Goal: Task Accomplishment & Management: Manage account settings

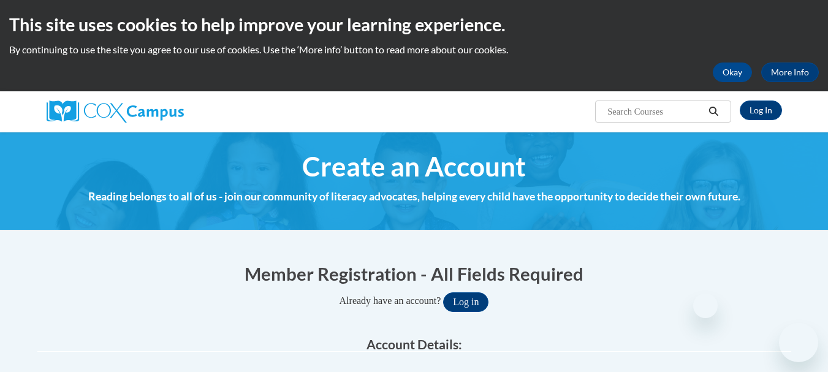
select select "fbf2d438-af2f-41f8-98f1-81c410e29de3"
select select "6732b29e-f5f4-40e4-a595-7dafd2b8fb29"
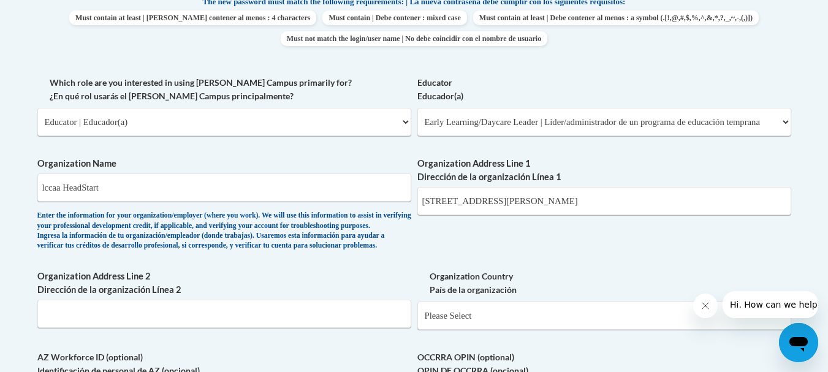
scroll to position [670, 0]
click at [444, 202] on input "631 griswold rd" at bounding box center [604, 201] width 374 height 28
click at [489, 205] on input "631 Griswold rd" at bounding box center [604, 201] width 374 height 28
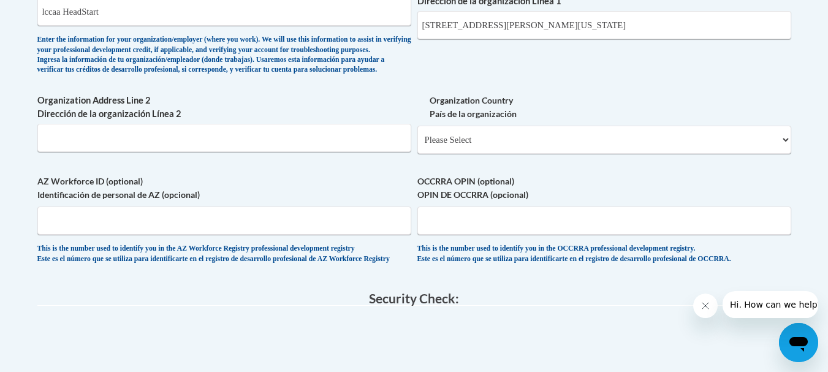
scroll to position [849, 0]
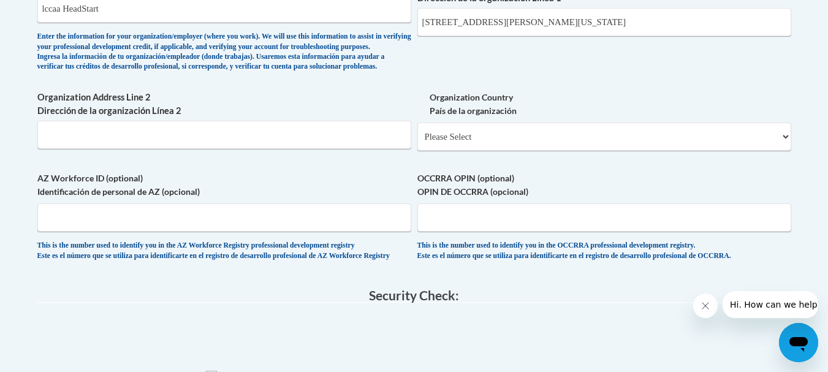
type input "631 Griswold rd Elyria, ohio 44035"
click at [464, 151] on select "Please Select United States | Estados Unidos Outside of the United States | Fue…" at bounding box center [604, 137] width 374 height 28
select select "ad49bcad-a171-4b2e-b99c-48b446064914"
click at [417, 142] on select "Please Select United States | Estados Unidos Outside of the United States | Fue…" at bounding box center [604, 137] width 374 height 28
select select
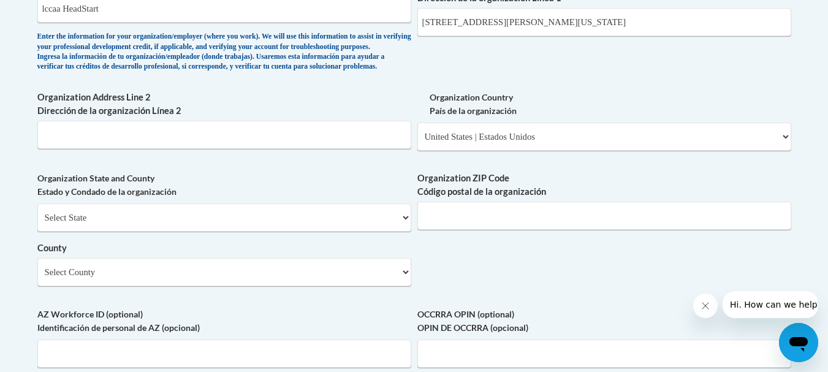
click at [289, 252] on div "Select State Alabama Alaska Arizona Arkansas California Colorado Connecticut De…" at bounding box center [224, 244] width 374 height 83
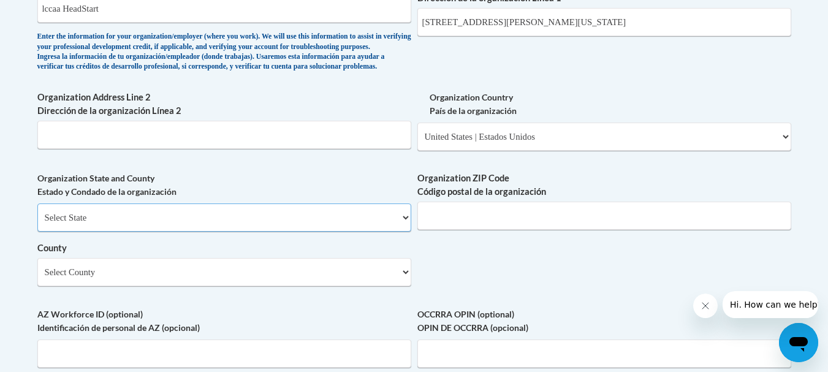
click at [289, 232] on select "Select State Alabama Alaska Arizona Arkansas California Colorado Connecticut De…" at bounding box center [224, 217] width 374 height 28
select select "Ohio"
click at [37, 224] on select "Select State Alabama Alaska Arizona Arkansas California Colorado Connecticut De…" at bounding box center [224, 217] width 374 height 28
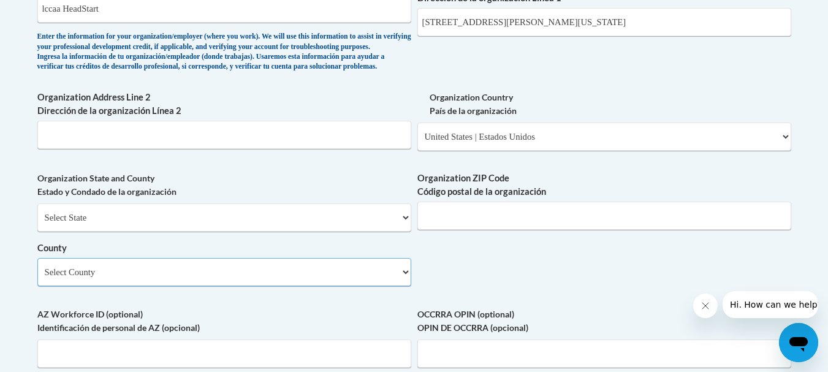
click at [282, 286] on select "Select County Adams Allen Ashland Ashtabula Athens Auglaize Belmont Brown Butle…" at bounding box center [224, 272] width 374 height 28
click at [404, 286] on select "Select County Adams Allen Ashland Ashtabula Athens Auglaize Belmont Brown Butle…" at bounding box center [224, 272] width 374 height 28
click at [343, 286] on select "Select County Adams Allen Ashland Ashtabula Athens Auglaize Belmont Brown Butle…" at bounding box center [224, 272] width 374 height 28
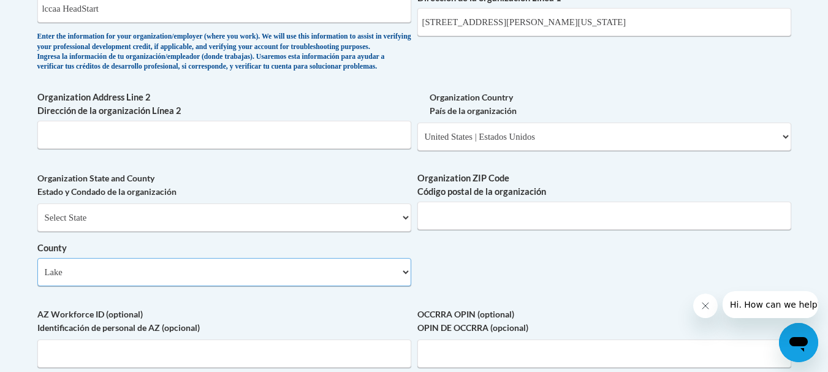
select select "Lorain"
click at [37, 278] on select "Select County Adams Allen Ashland Ashtabula Athens Auglaize Belmont Brown Butle…" at bounding box center [224, 272] width 374 height 28
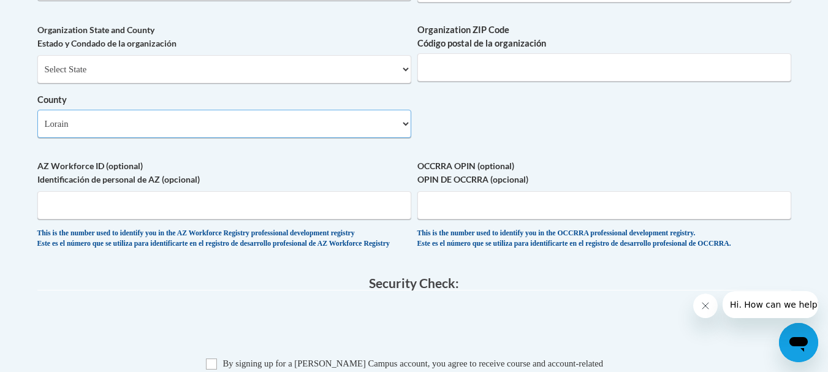
scroll to position [1046, 0]
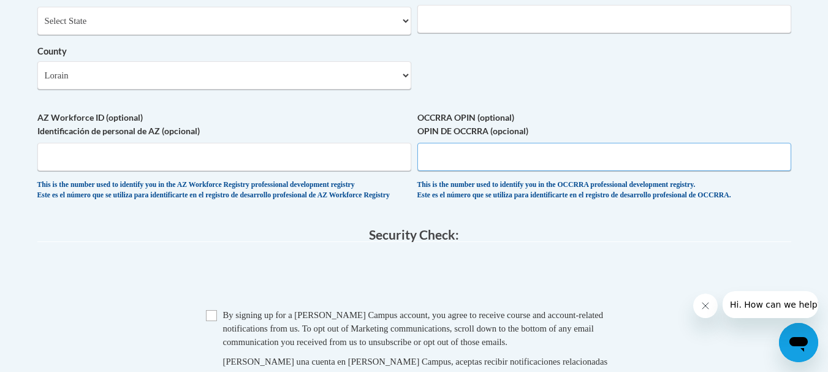
click at [470, 170] on input "OCCRRA OPIN (optional) OPIN DE OCCRRA (opcional)" at bounding box center [604, 157] width 374 height 28
click at [505, 171] on input "1125" at bounding box center [604, 157] width 374 height 28
type input "11253567"
click at [213, 321] on input "Checkbox" at bounding box center [211, 315] width 11 height 11
checkbox input "true"
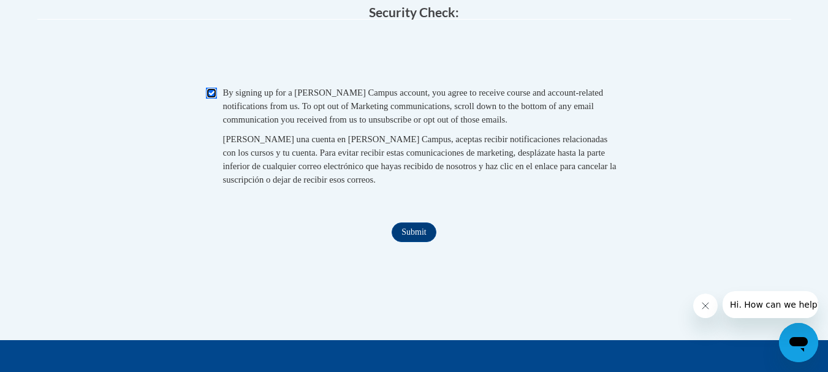
scroll to position [1281, 0]
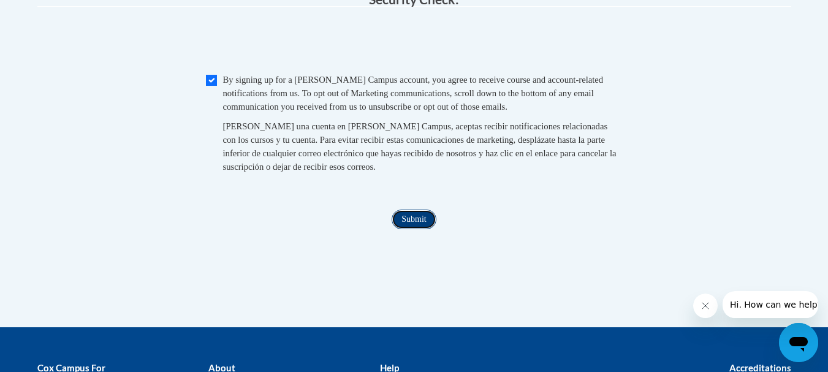
click at [404, 229] on input "Submit" at bounding box center [413, 220] width 44 height 20
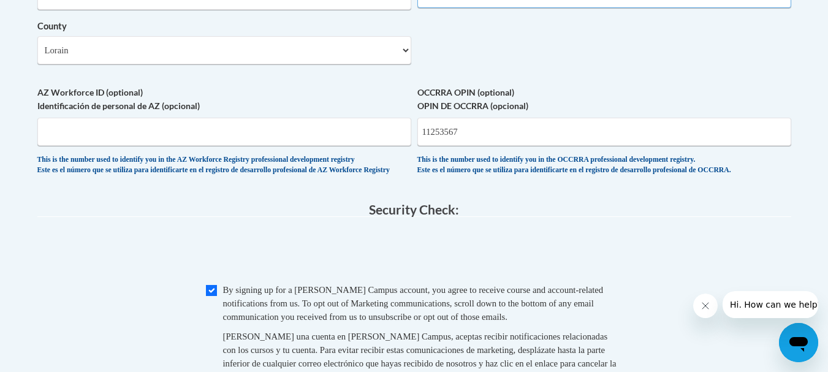
scroll to position [746, 0]
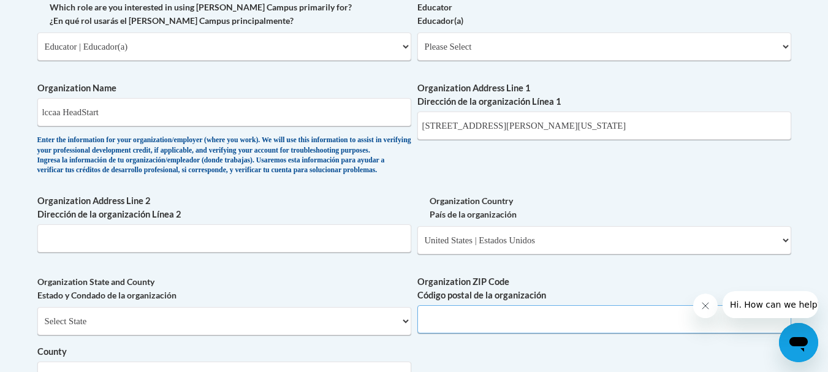
click at [466, 333] on input "Organization ZIP Code Código postal de la organización" at bounding box center [604, 319] width 374 height 28
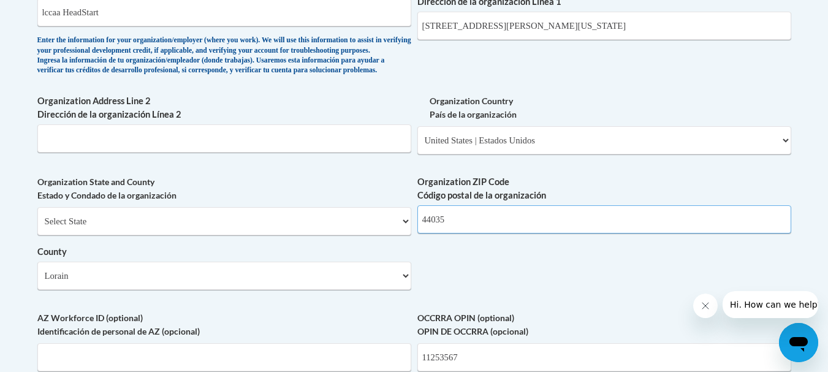
scroll to position [842, 0]
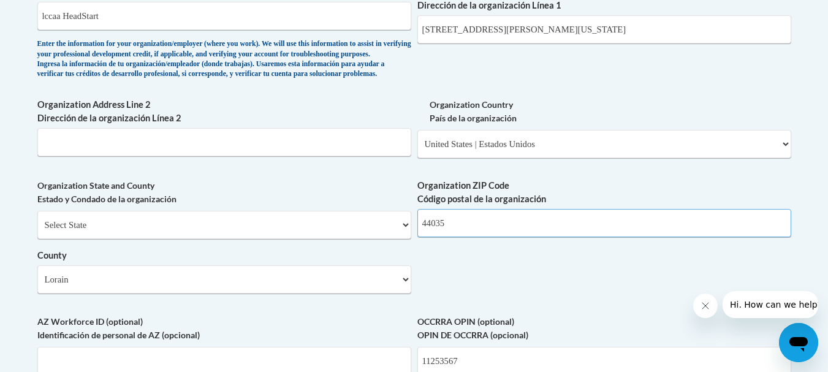
type input "44035"
click at [242, 156] on input "Organization Address Line 2 Dirección de la organización Línea 2" at bounding box center [224, 142] width 374 height 28
type input "Elyria"
click at [564, 32] on input "631 Griswold rd Elyria, ohio 44035" at bounding box center [604, 29] width 374 height 28
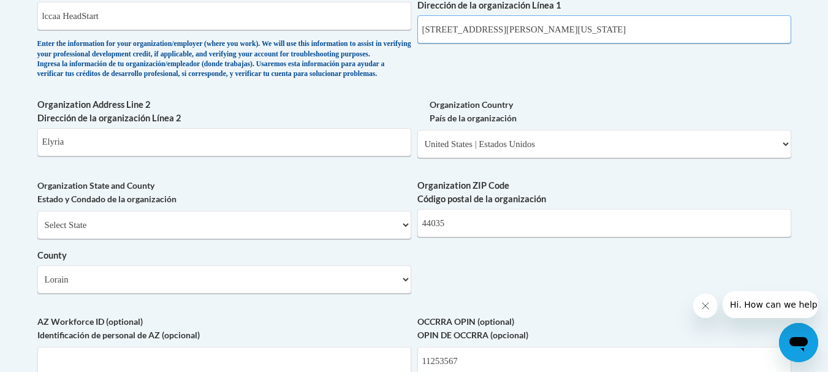
type input "631 Griswold rd Elyria, ohio"
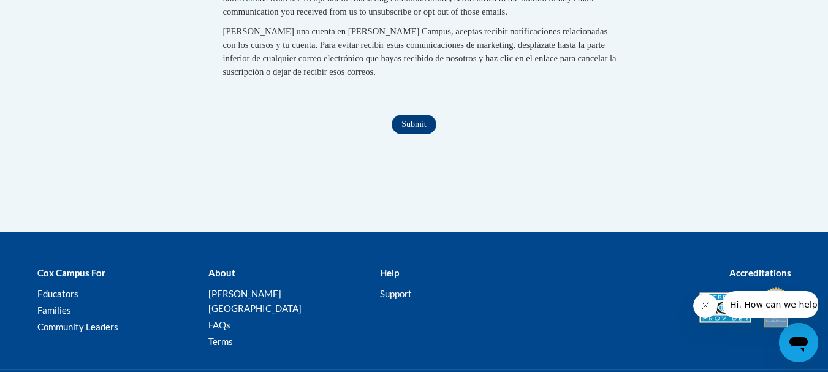
scroll to position [1468, 0]
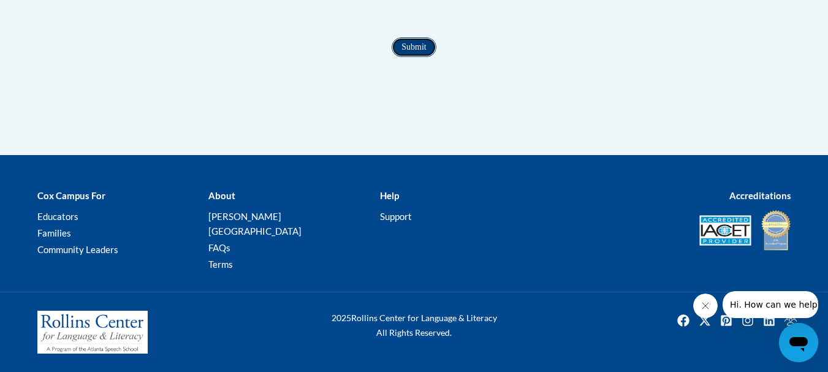
click at [405, 56] on input "Submit" at bounding box center [413, 47] width 44 height 20
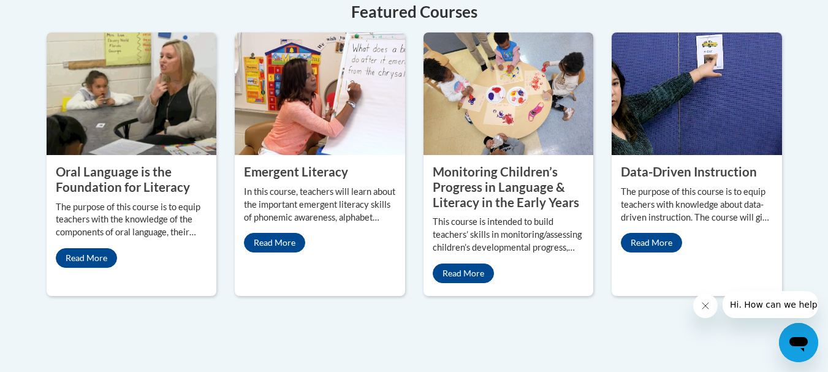
scroll to position [1133, 0]
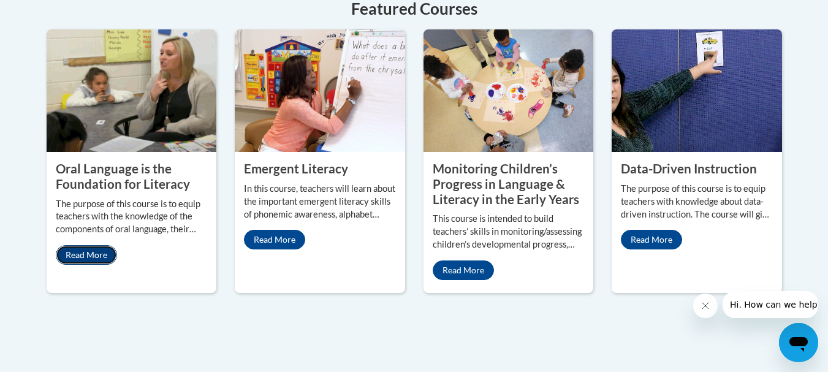
click at [94, 245] on link "Read More" at bounding box center [86, 255] width 61 height 20
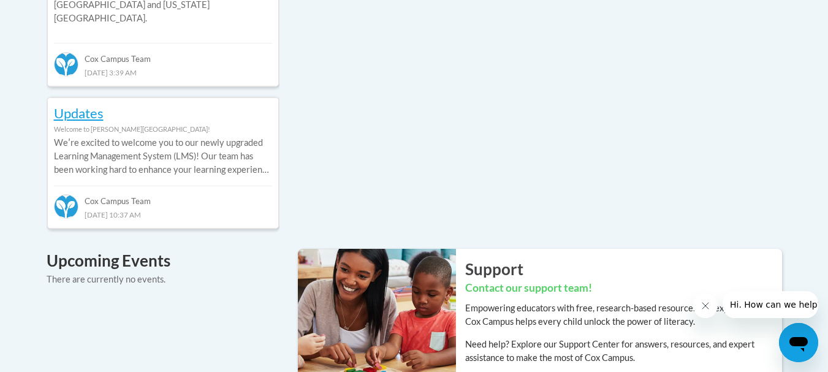
scroll to position [700, 0]
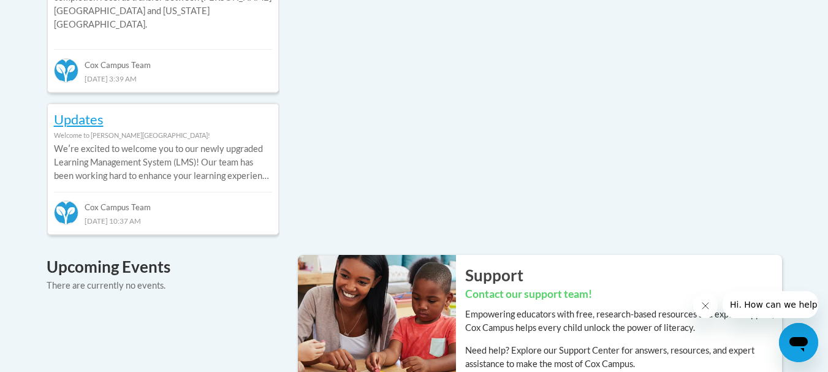
drag, startPoint x: 822, startPoint y: 167, endPoint x: 828, endPoint y: 142, distance: 25.3
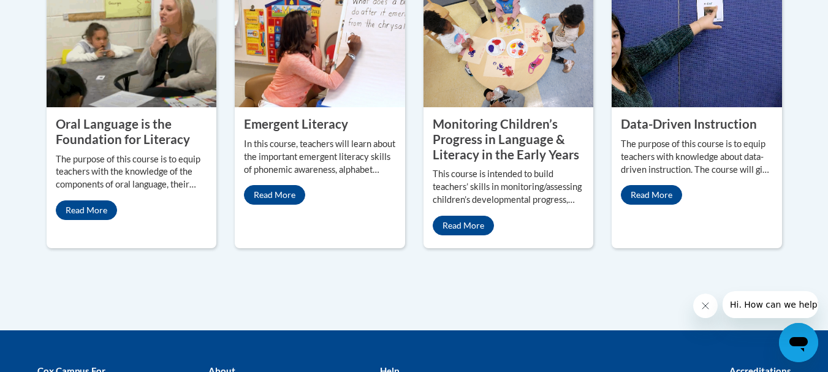
scroll to position [1172, 0]
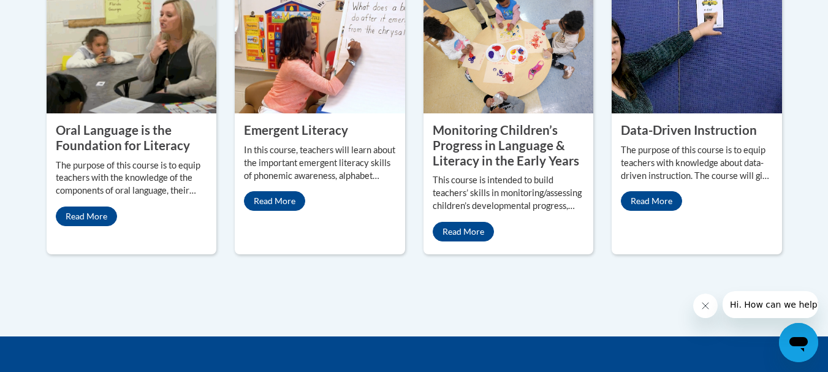
click at [109, 123] on property "Oral Language is the Foundation for Literacy" at bounding box center [123, 138] width 134 height 30
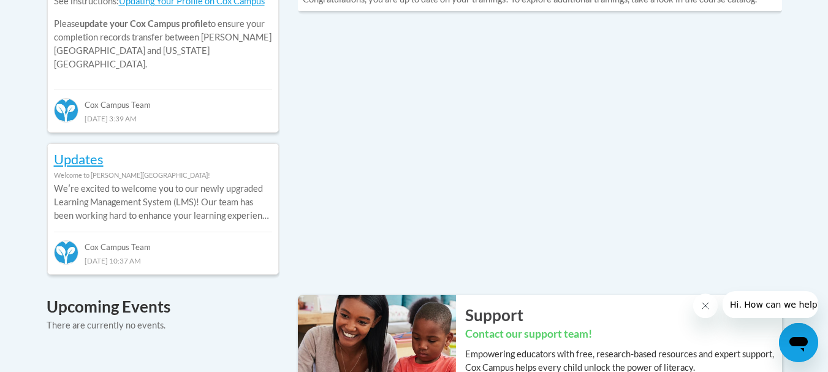
scroll to position [648, 0]
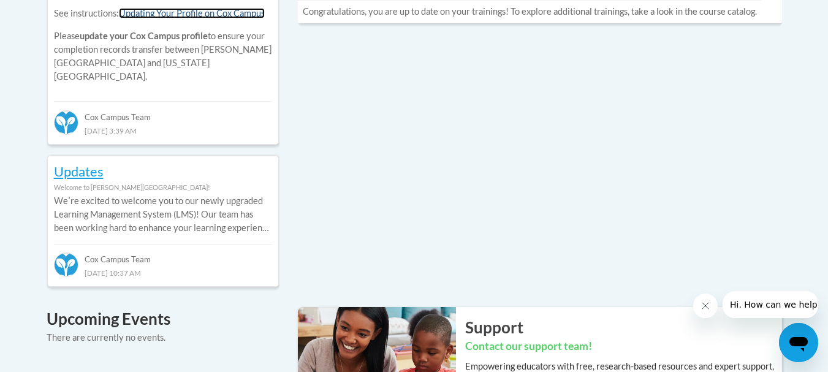
click at [211, 17] on link "Updating Your Profile on Cox Campus" at bounding box center [192, 13] width 146 height 10
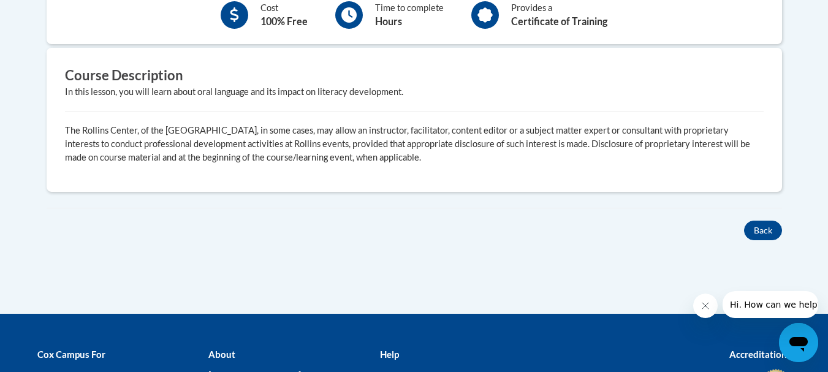
scroll to position [458, 0]
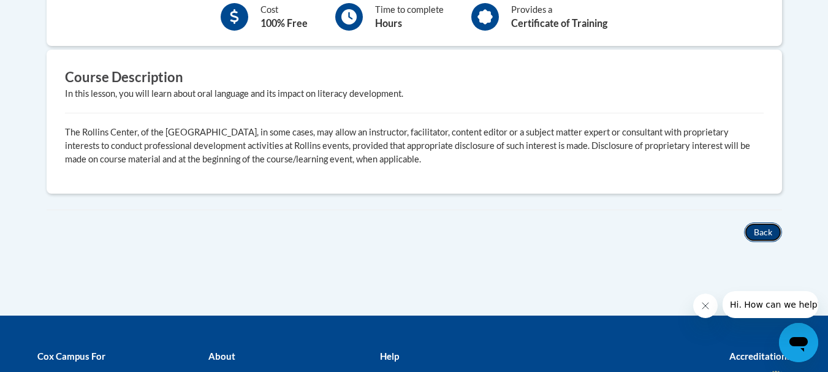
click at [766, 229] on button "Back" at bounding box center [763, 232] width 38 height 20
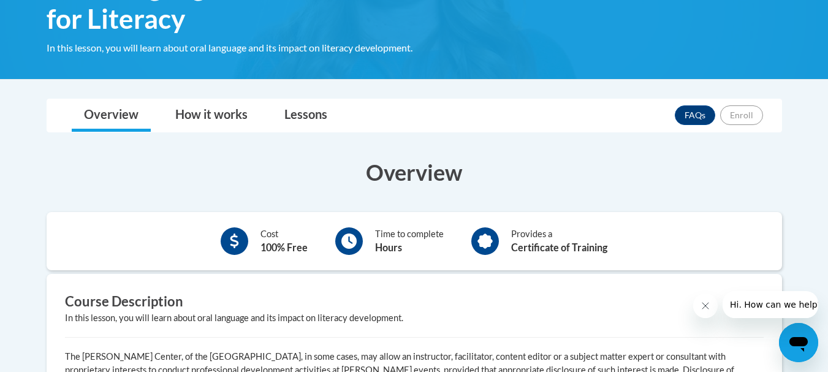
scroll to position [236, 0]
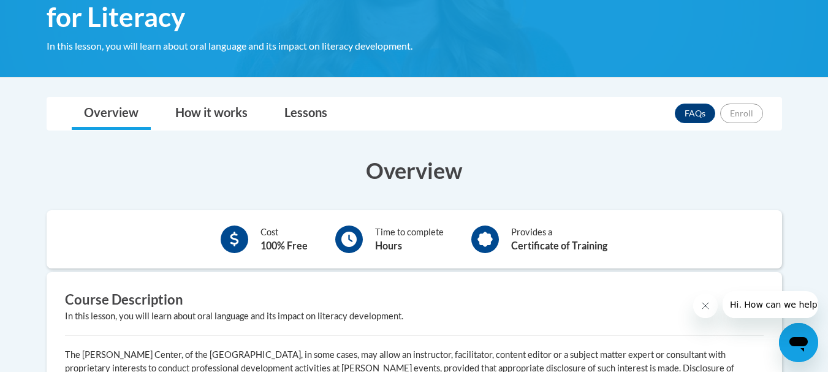
drag, startPoint x: 833, startPoint y: 130, endPoint x: 822, endPoint y: 215, distance: 85.2
click at [315, 113] on link "Lessons" at bounding box center [305, 113] width 67 height 32
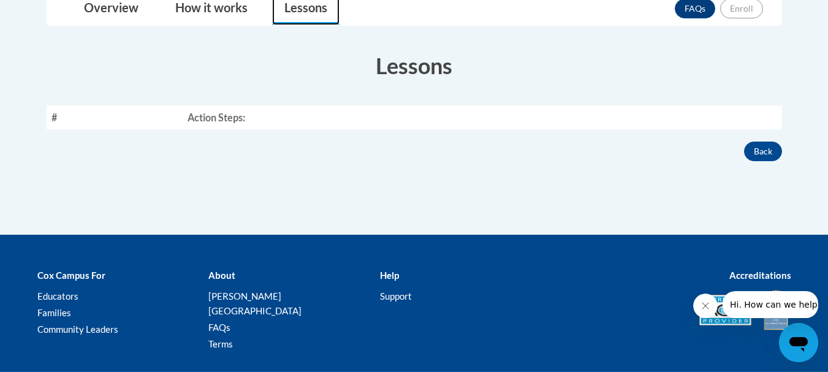
scroll to position [339, 0]
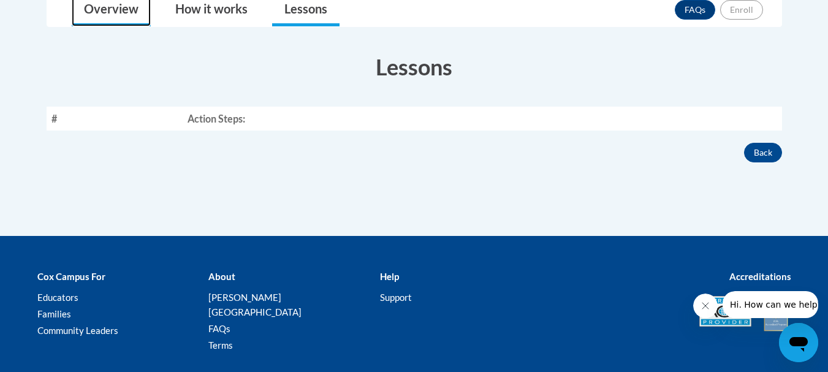
click at [121, 17] on link "Overview" at bounding box center [111, 10] width 79 height 32
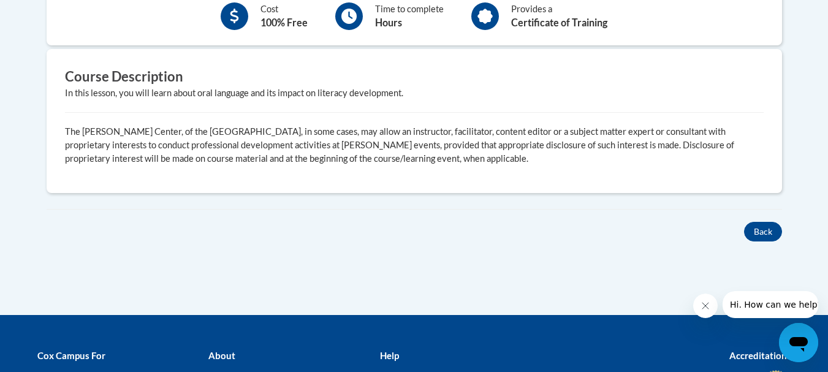
scroll to position [426, 0]
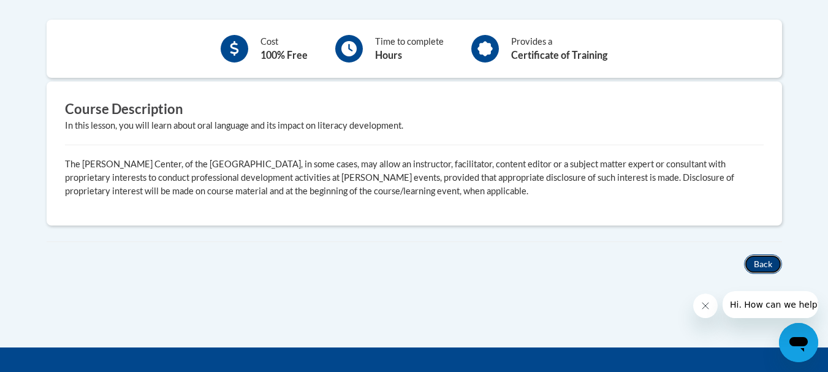
click at [758, 268] on button "Back" at bounding box center [763, 264] width 38 height 20
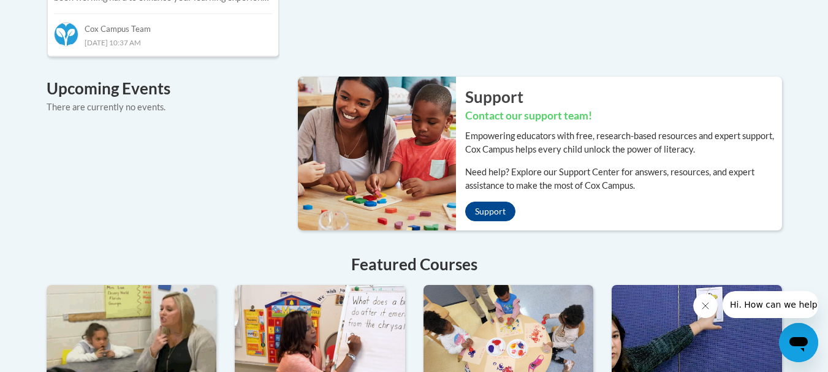
scroll to position [881, 0]
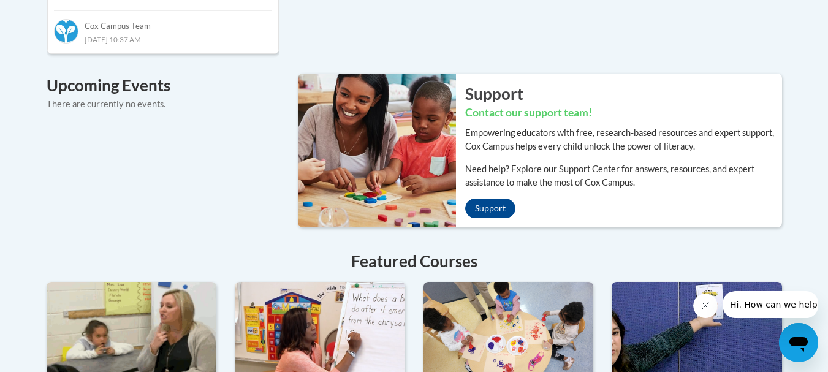
drag, startPoint x: 827, startPoint y: 247, endPoint x: 834, endPoint y: 257, distance: 11.4
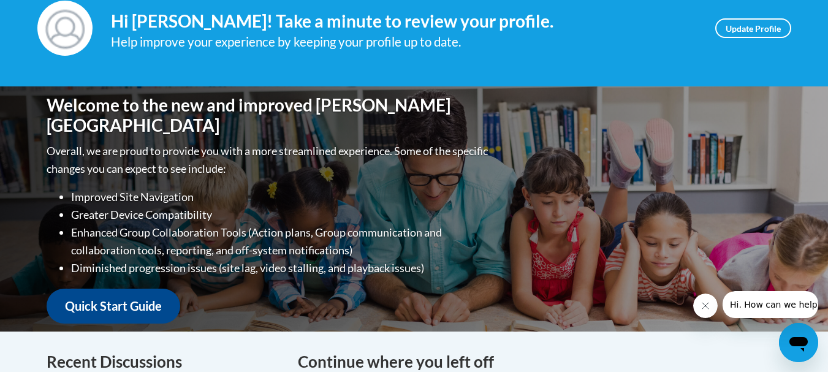
scroll to position [181, 0]
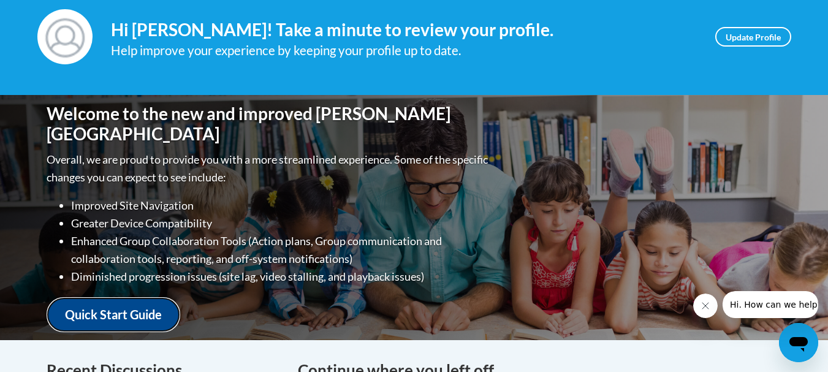
click at [91, 312] on link "Quick Start Guide" at bounding box center [114, 314] width 134 height 35
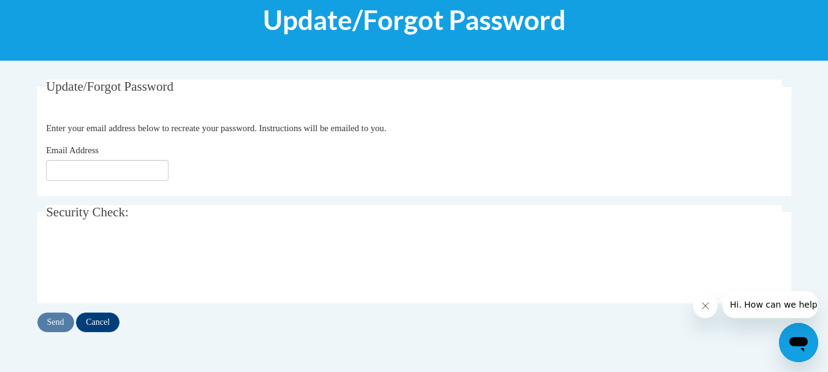
scroll to position [167, 0]
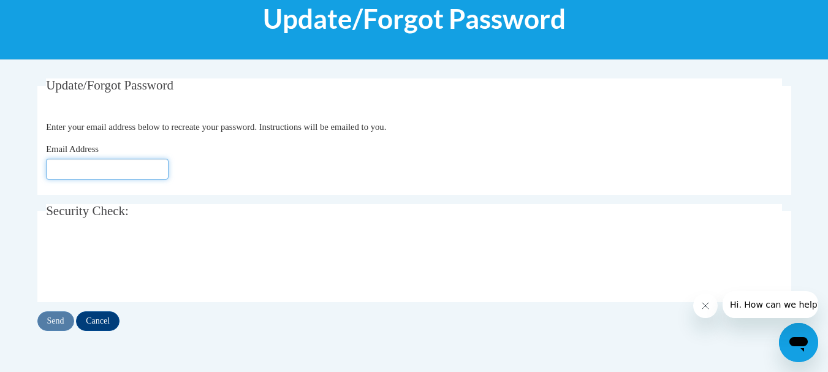
click at [94, 171] on input "Email Address" at bounding box center [107, 169] width 123 height 21
type input "[EMAIL_ADDRESS][DOMAIN_NAME]"
click at [54, 315] on input "Send" at bounding box center [55, 321] width 37 height 20
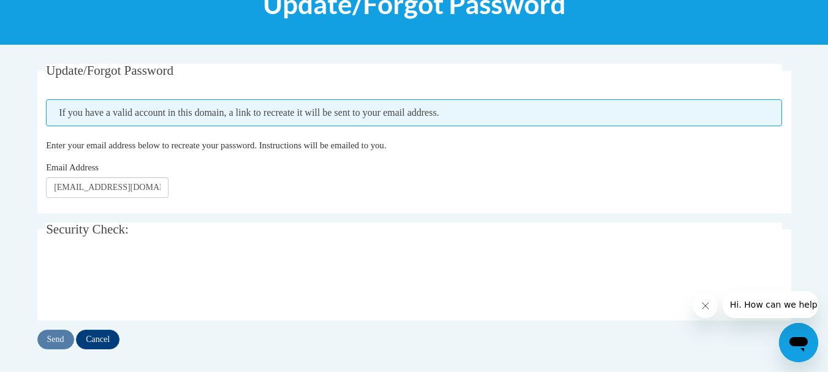
scroll to position [185, 0]
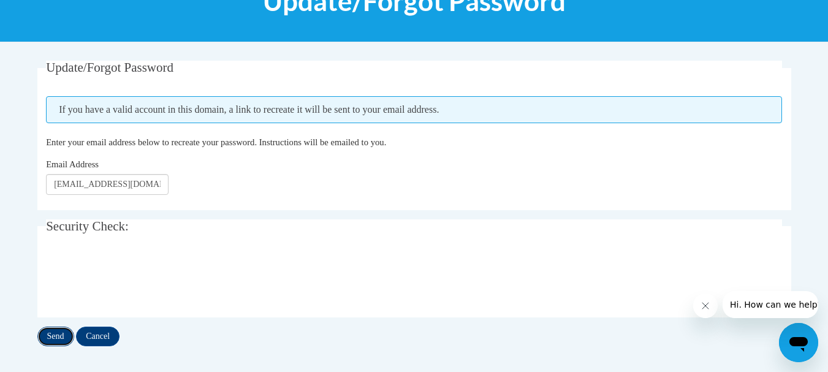
click at [53, 338] on input "Send" at bounding box center [55, 337] width 37 height 20
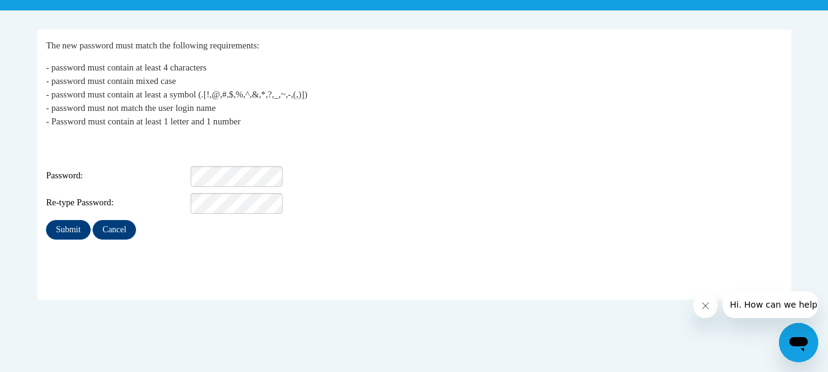
scroll to position [217, 0]
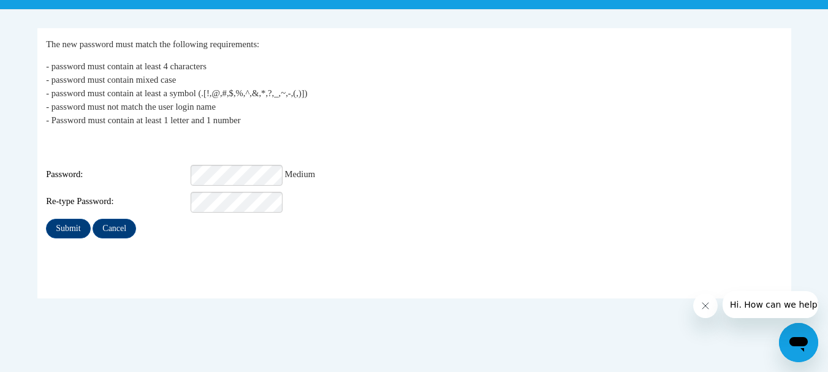
click at [312, 194] on div "Re-type Password:" at bounding box center [414, 202] width 736 height 21
click at [73, 219] on input "Submit" at bounding box center [68, 229] width 44 height 20
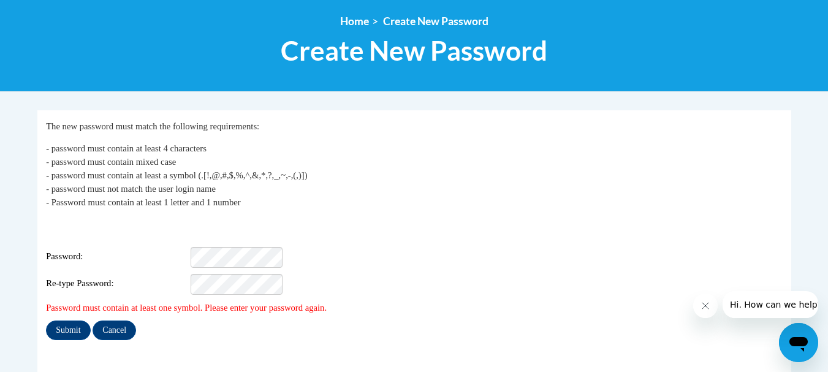
scroll to position [140, 0]
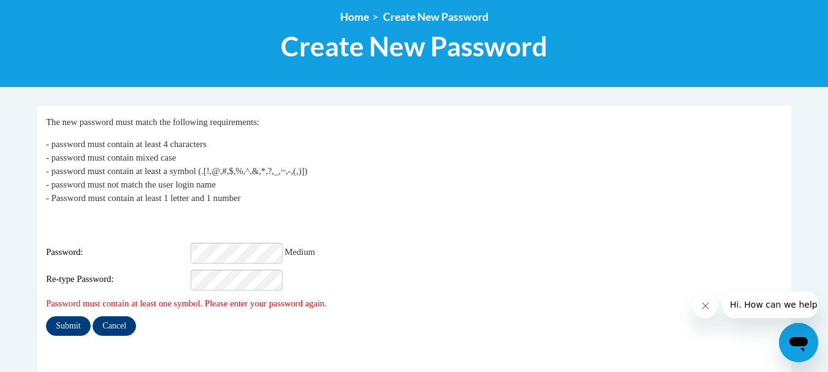
click at [399, 248] on div "Password: Medium" at bounding box center [414, 253] width 736 height 21
click at [66, 316] on input "Submit" at bounding box center [68, 326] width 44 height 20
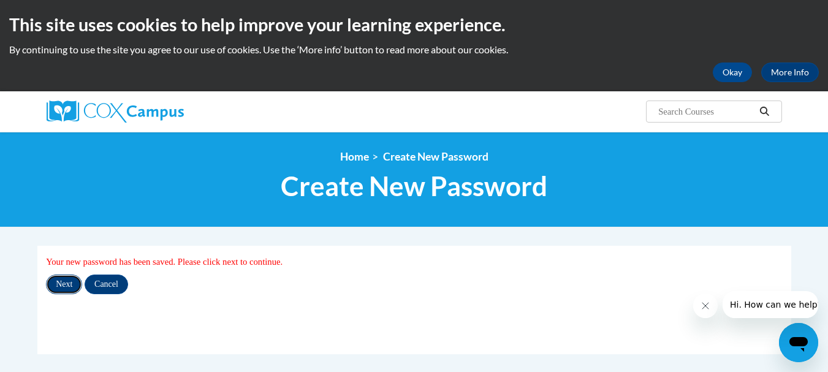
click at [66, 288] on input "Next" at bounding box center [64, 284] width 36 height 20
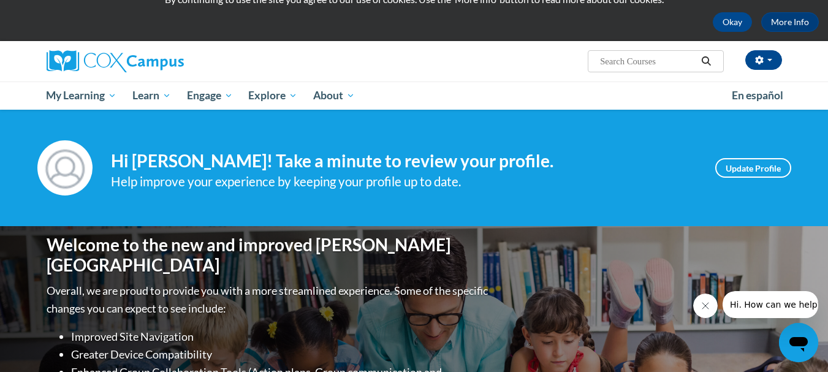
scroll to position [9, 0]
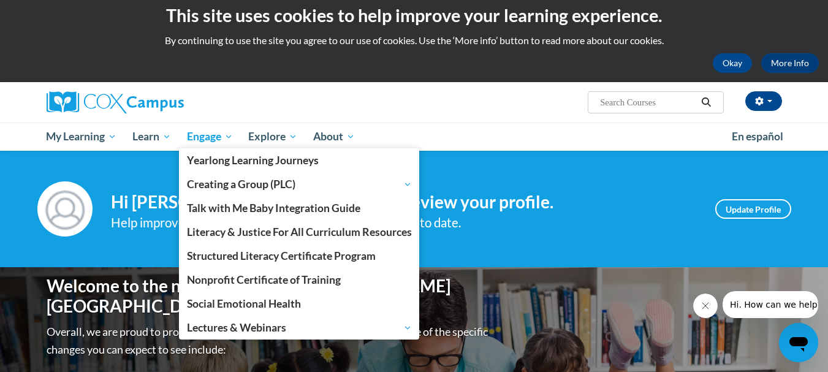
click at [208, 134] on span "Engage" at bounding box center [210, 136] width 46 height 15
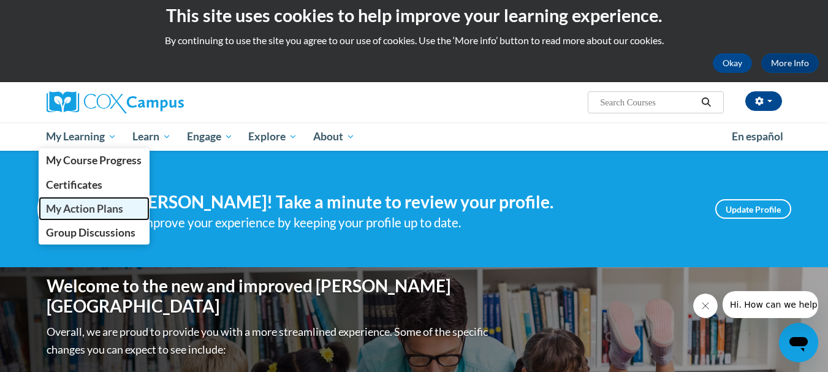
click at [102, 210] on span "My Action Plans" at bounding box center [84, 208] width 77 height 13
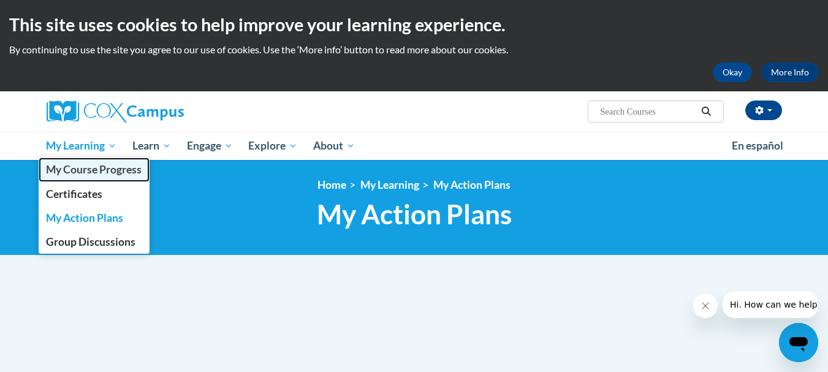
click at [75, 174] on span "My Course Progress" at bounding box center [94, 169] width 96 height 13
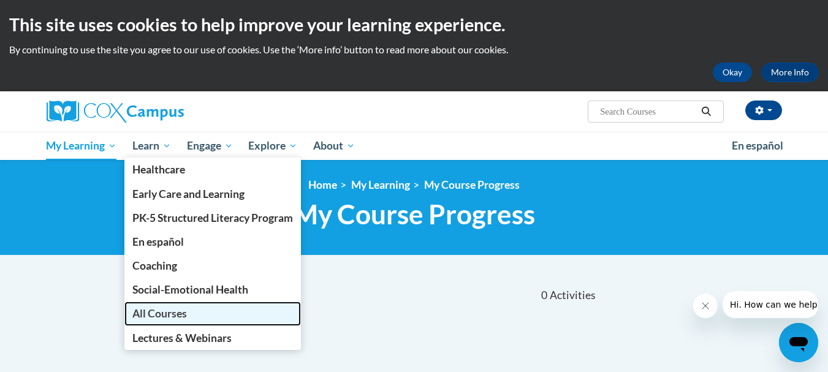
click at [144, 319] on span "All Courses" at bounding box center [159, 313] width 55 height 13
